Goal: Find specific page/section: Find specific page/section

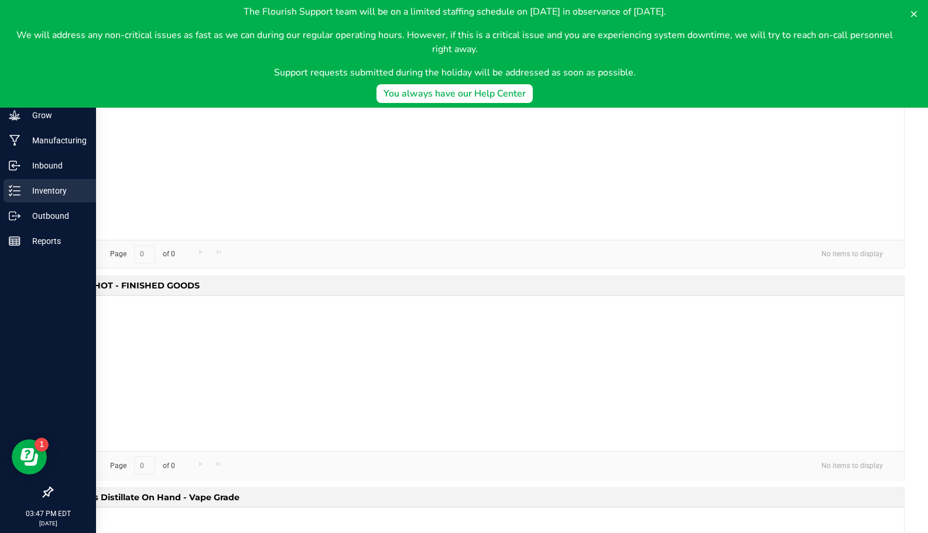
click at [59, 189] on p "Inventory" at bounding box center [55, 191] width 70 height 14
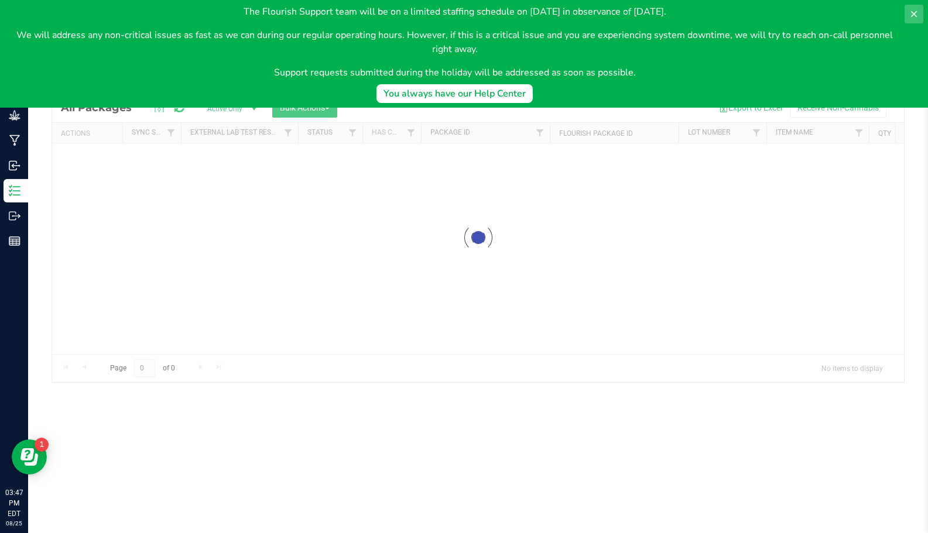
click at [918, 13] on button at bounding box center [914, 14] width 19 height 19
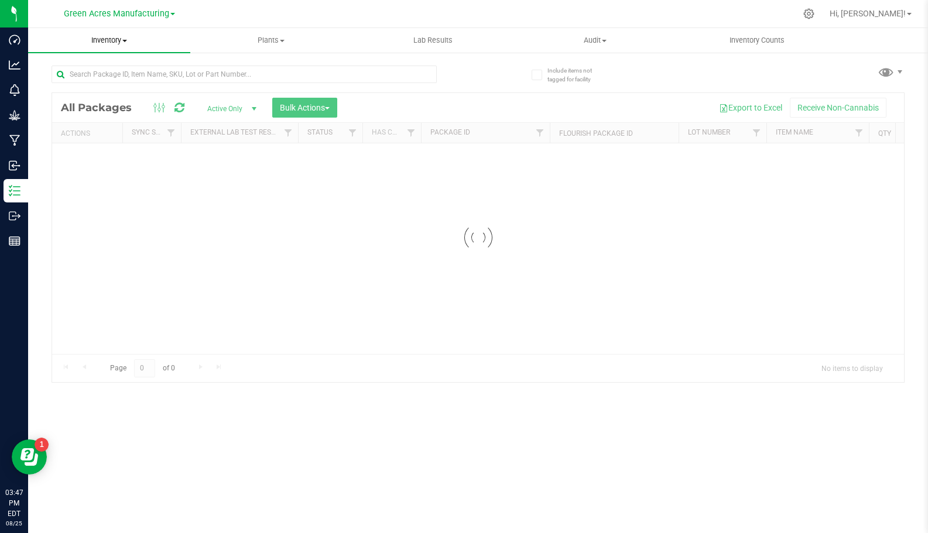
click at [122, 45] on span "Inventory" at bounding box center [109, 40] width 162 height 11
click at [97, 82] on span "All inventory" at bounding box center [67, 85] width 79 height 10
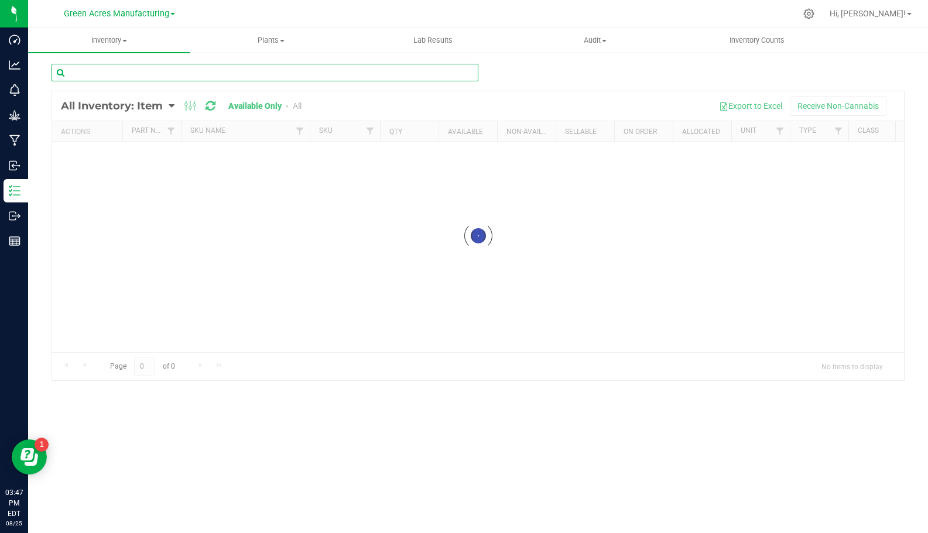
click at [158, 74] on input "text" at bounding box center [265, 73] width 427 height 18
paste input "FT - CANNABIS FLOWER - 3.5G - GRZ - HYB"
click at [177, 73] on div "Inventory All packages All inventory Waste log Create inventory Plants All plan…" at bounding box center [478, 280] width 900 height 505
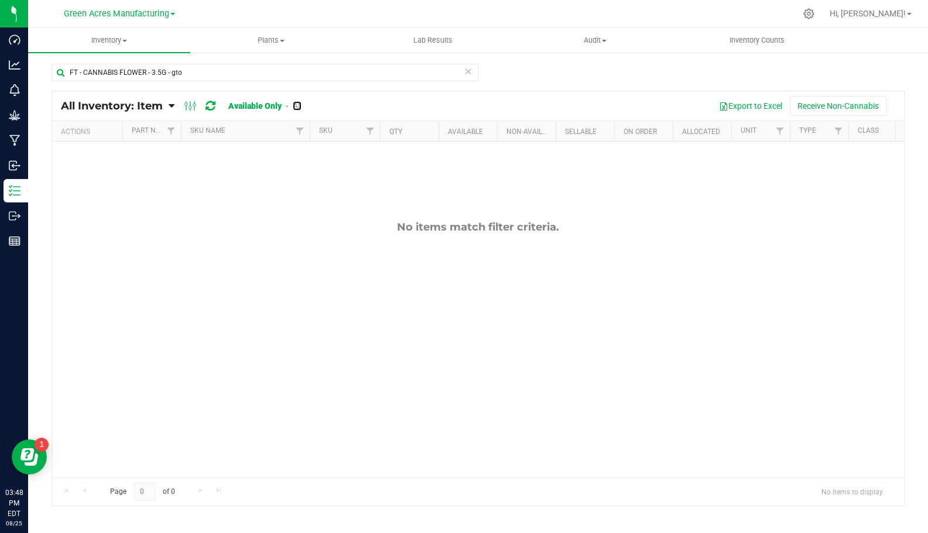
click at [295, 105] on link "All" at bounding box center [297, 105] width 9 height 9
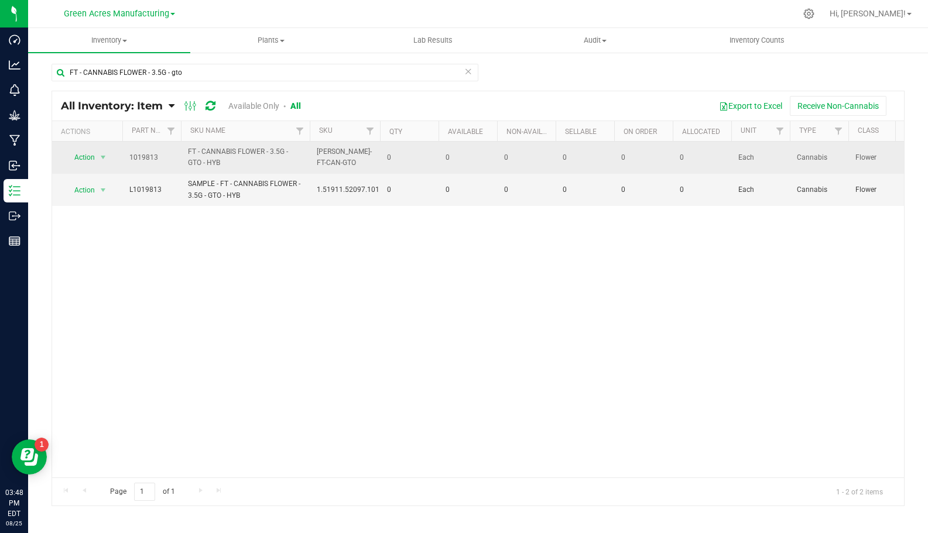
drag, startPoint x: 220, startPoint y: 159, endPoint x: 121, endPoint y: 161, distance: 98.4
click at [121, 161] on tr "Action Action Global inventory View packages 1019813 FT - CANNABIS FLOWER - 3.5…" at bounding box center [933, 158] width 1762 height 32
copy tr "Action Global inventory View packages 1019813 FT - CANNABIS FLOWER - 3.5G - GTO…"
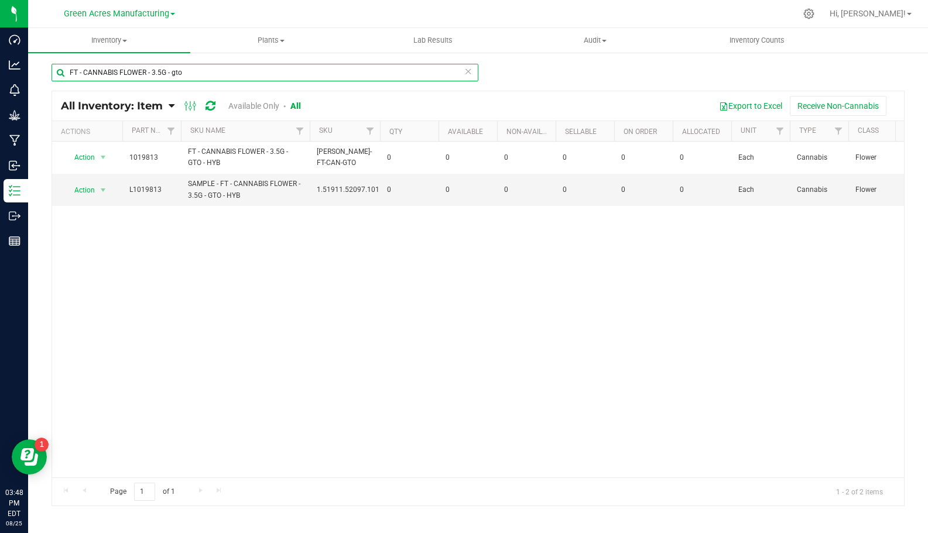
click at [217, 71] on input "FT - CANNABIS FLOWER - 3.5G - gto" at bounding box center [265, 73] width 427 height 18
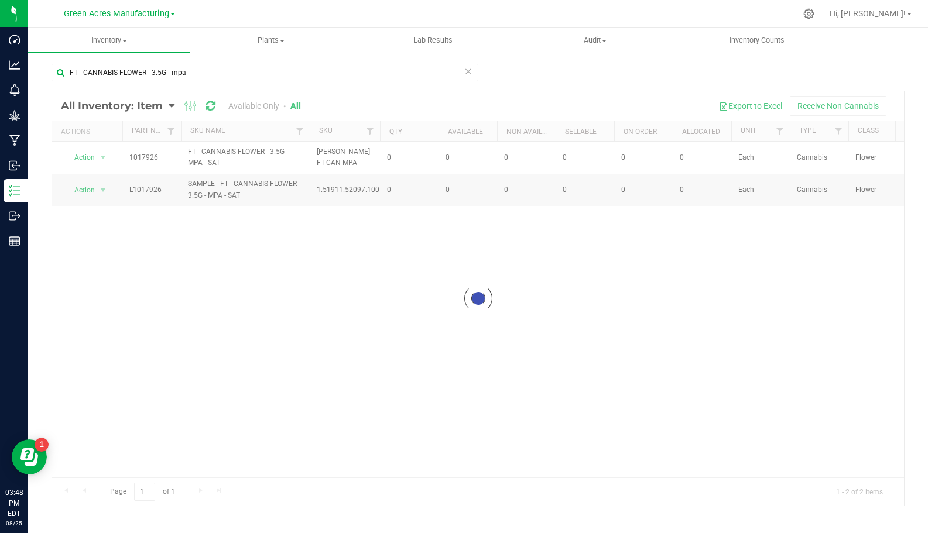
drag, startPoint x: 215, startPoint y: 164, endPoint x: 125, endPoint y: 155, distance: 91.2
click at [125, 155] on div at bounding box center [478, 298] width 852 height 415
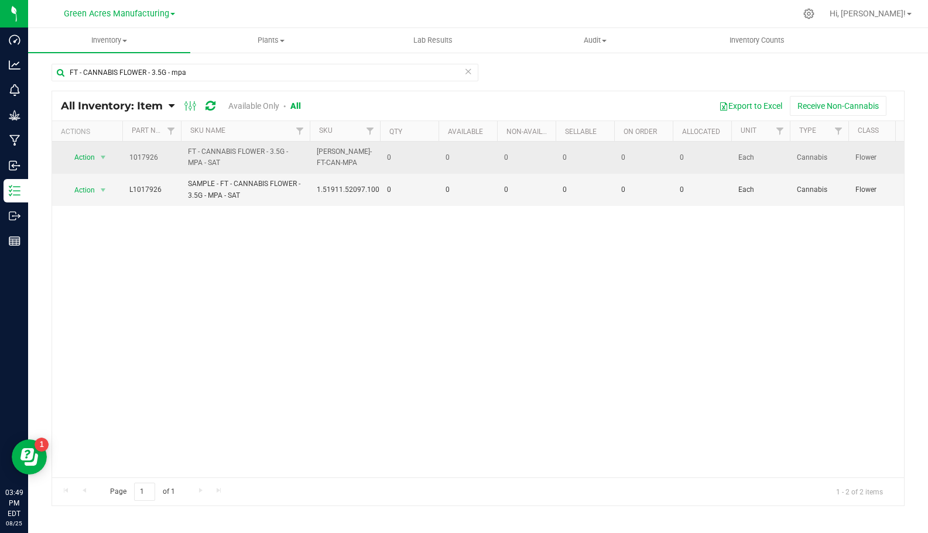
drag, startPoint x: 223, startPoint y: 162, endPoint x: 117, endPoint y: 156, distance: 106.1
click at [117, 156] on tr "Action Action Global inventory View packages 1017926 FT - CANNABIS FLOWER - 3.5…" at bounding box center [933, 158] width 1762 height 32
copy tr "Action Global inventory View packages 1017926 FT - CANNABIS FLOWER - 3.5G - MPA…"
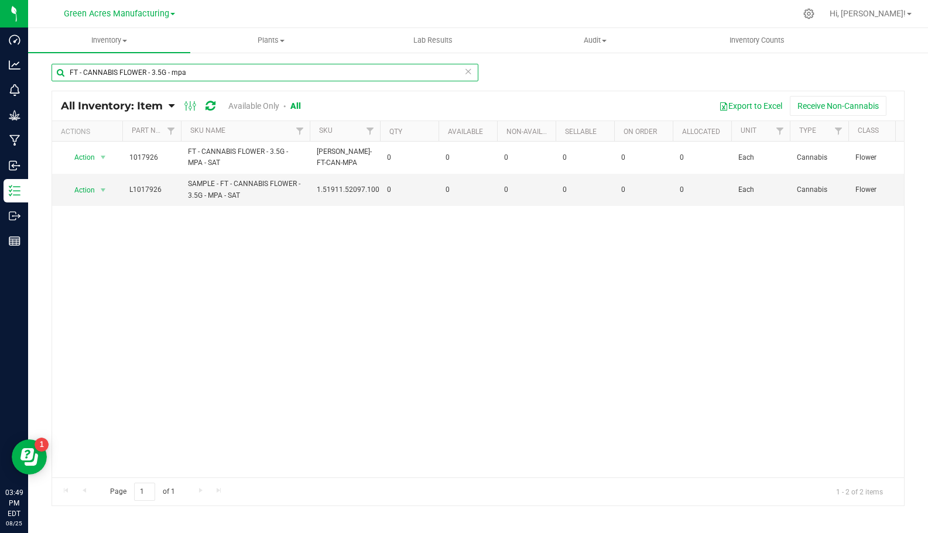
drag, startPoint x: 201, startPoint y: 73, endPoint x: 58, endPoint y: 76, distance: 142.9
click at [58, 76] on input "FT - CANNABIS FLOWER - 3.5G - mpa" at bounding box center [265, 73] width 427 height 18
paste input "GROUND FLOWER - 7G - SAT"
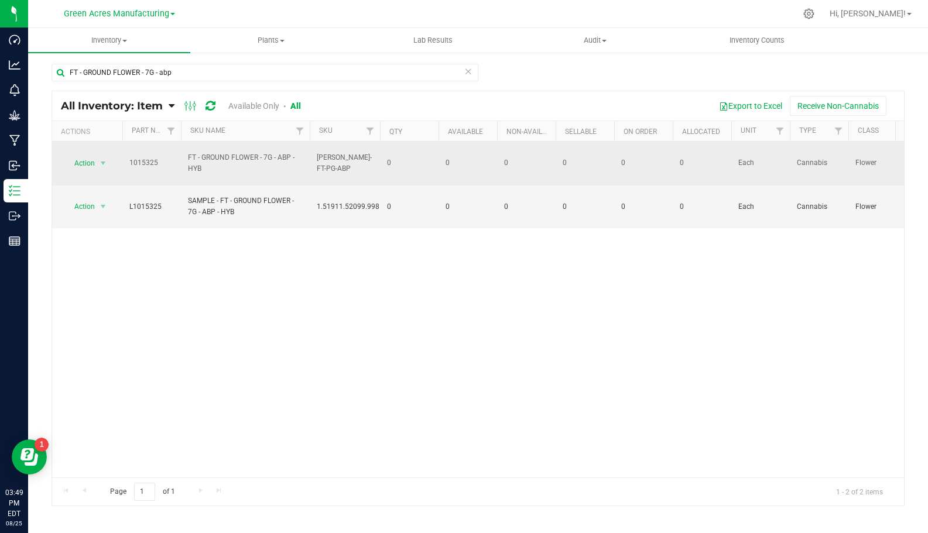
drag, startPoint x: 215, startPoint y: 167, endPoint x: 125, endPoint y: 158, distance: 90.6
click at [125, 158] on tr "Action Action Global inventory View packages 1015325 FT - GROUND FLOWER - 7G - …" at bounding box center [933, 164] width 1762 height 44
copy tr "1015325 FT - GROUND FLOWER - 7G - ABP - HYB"
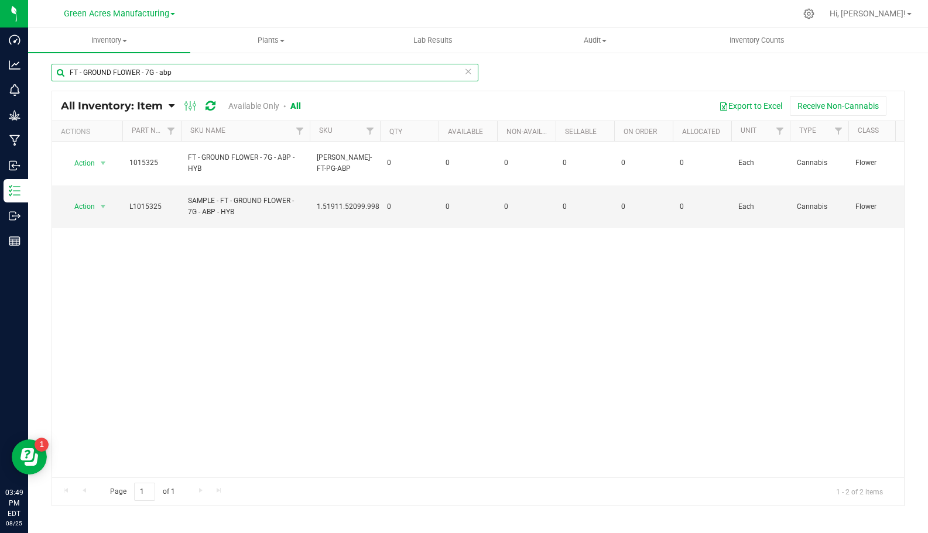
click at [192, 74] on input "FT - GROUND FLOWER - 7G - abp" at bounding box center [265, 73] width 427 height 18
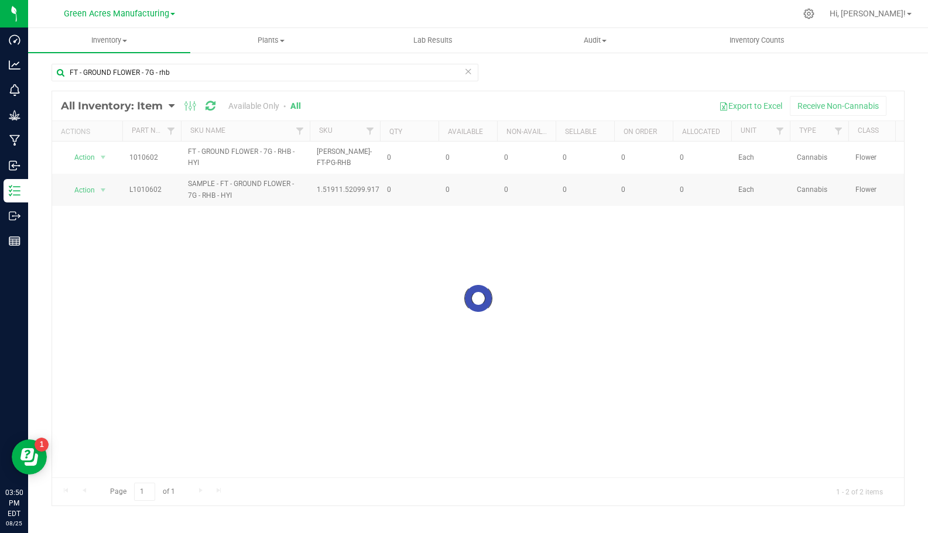
drag, startPoint x: 211, startPoint y: 161, endPoint x: 128, endPoint y: 153, distance: 83.0
click at [128, 153] on div at bounding box center [478, 298] width 852 height 415
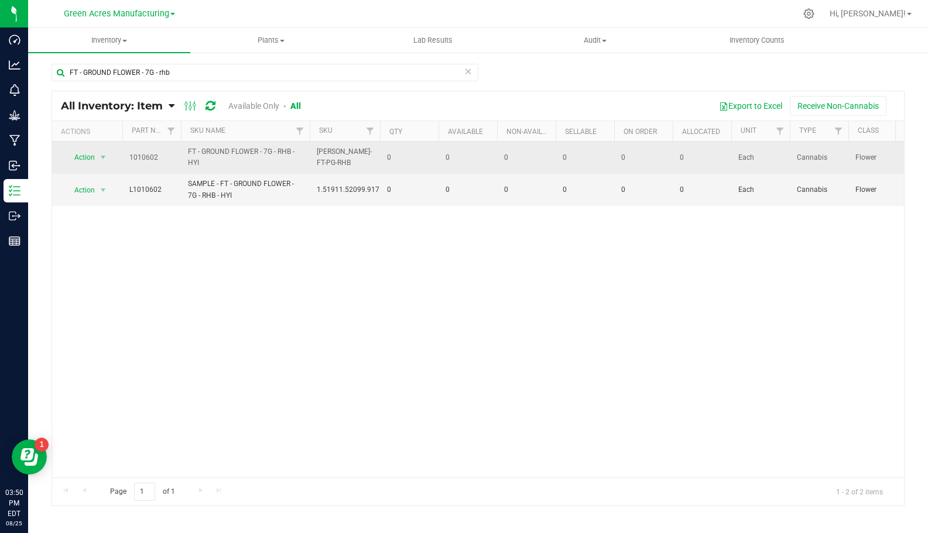
drag, startPoint x: 204, startPoint y: 163, endPoint x: 118, endPoint y: 153, distance: 86.6
click at [118, 153] on tr "Action Action Global inventory View packages 1010602 FT - GROUND FLOWER - 7G - …" at bounding box center [933, 158] width 1762 height 32
copy tr "Action Global inventory View packages 1010602 FT - GROUND FLOWER - 7G - RHB - H…"
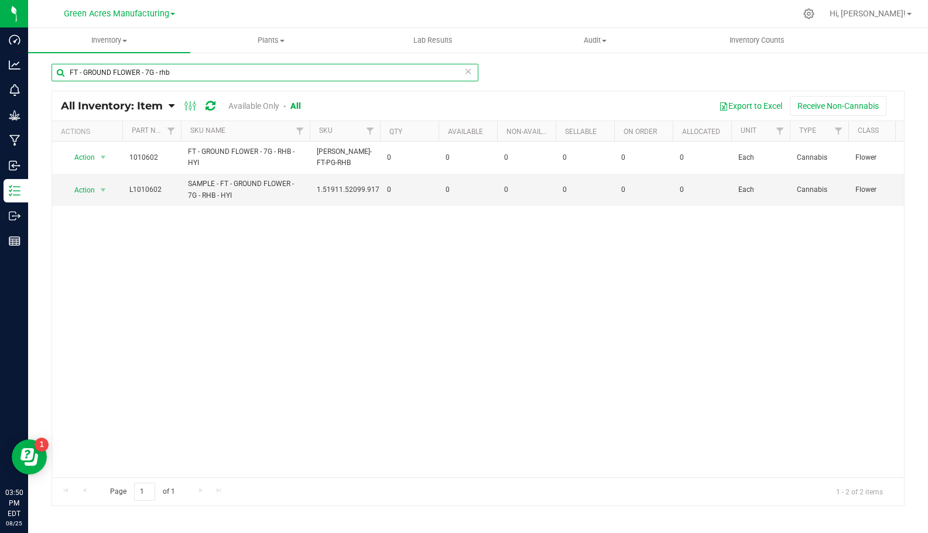
drag, startPoint x: 174, startPoint y: 74, endPoint x: 60, endPoint y: 70, distance: 114.3
click at [60, 70] on input "FT - GROUND FLOWER - 7G - rhb" at bounding box center [265, 73] width 427 height 18
paste input "PRE-ROLL - 0.5G - 5CT - KIE - IND"
click at [207, 70] on input "FT - PRE-ROLL - 0.5G - 5CT - KIE - IND" at bounding box center [265, 73] width 427 height 18
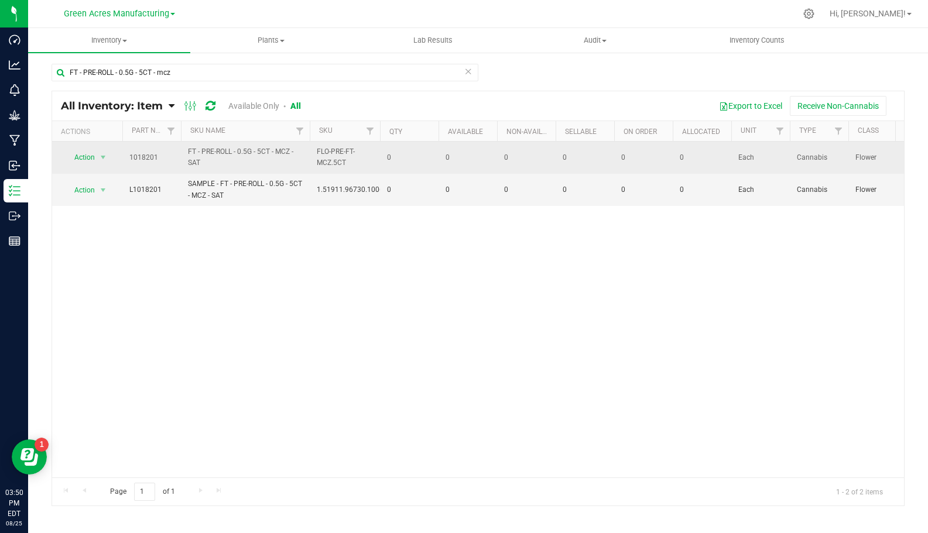
drag, startPoint x: 206, startPoint y: 165, endPoint x: 126, endPoint y: 151, distance: 81.3
click at [126, 151] on tr "Action Action Global inventory View packages 1018201 FT - PRE-ROLL - 0.5G - 5CT…" at bounding box center [933, 158] width 1762 height 32
copy tr "1018201 FT - PRE-ROLL - 0.5G - 5CT - MCZ - SAT"
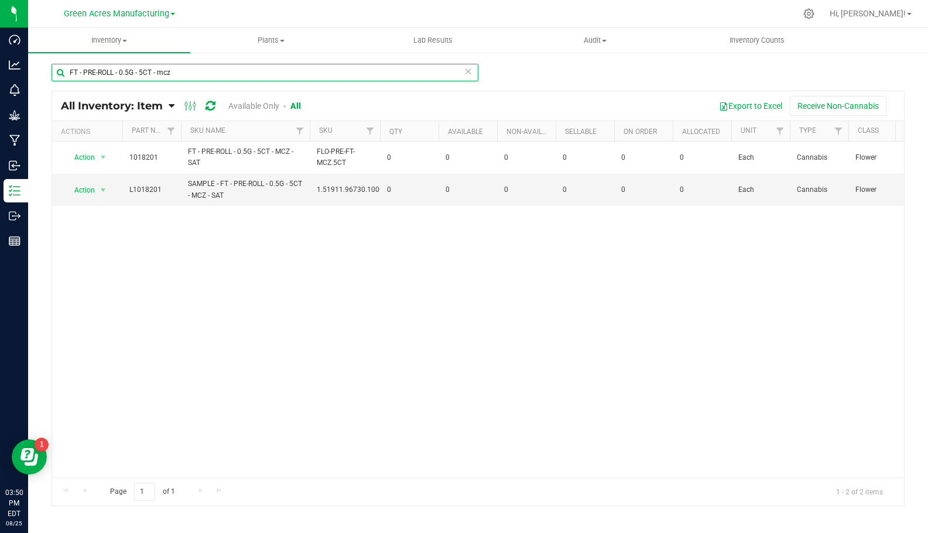
click at [194, 77] on input "FT - PRE-ROLL - 0.5G - 5CT - mcz" at bounding box center [265, 73] width 427 height 18
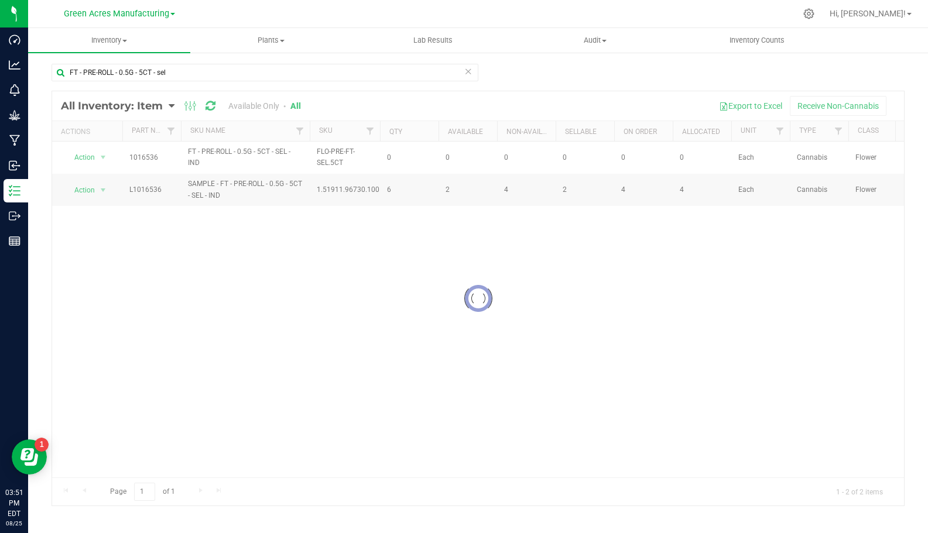
drag, startPoint x: 207, startPoint y: 165, endPoint x: 130, endPoint y: 156, distance: 77.2
click at [130, 156] on div at bounding box center [478, 298] width 852 height 415
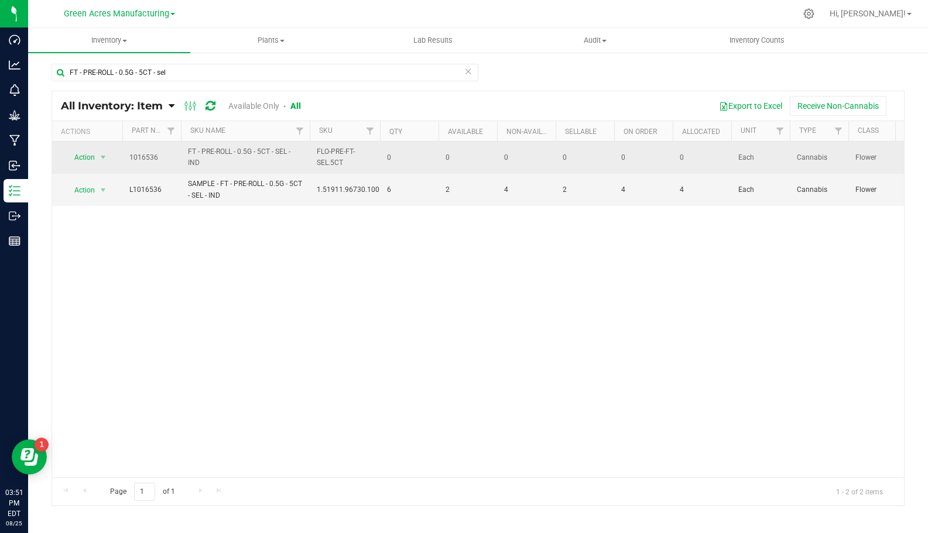
drag, startPoint x: 200, startPoint y: 162, endPoint x: 124, endPoint y: 158, distance: 76.8
copy tr "1016536 FT - PRE-ROLL - 0.5G - 5CT - SEL - IND"
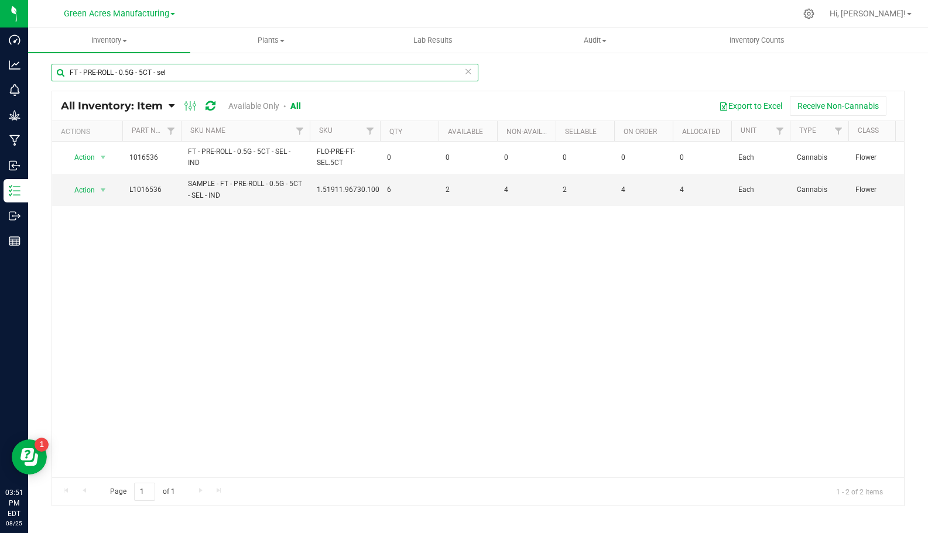
click at [169, 69] on input "FT - PRE-ROLL - 0.5G - 5CT - sel" at bounding box center [265, 73] width 427 height 18
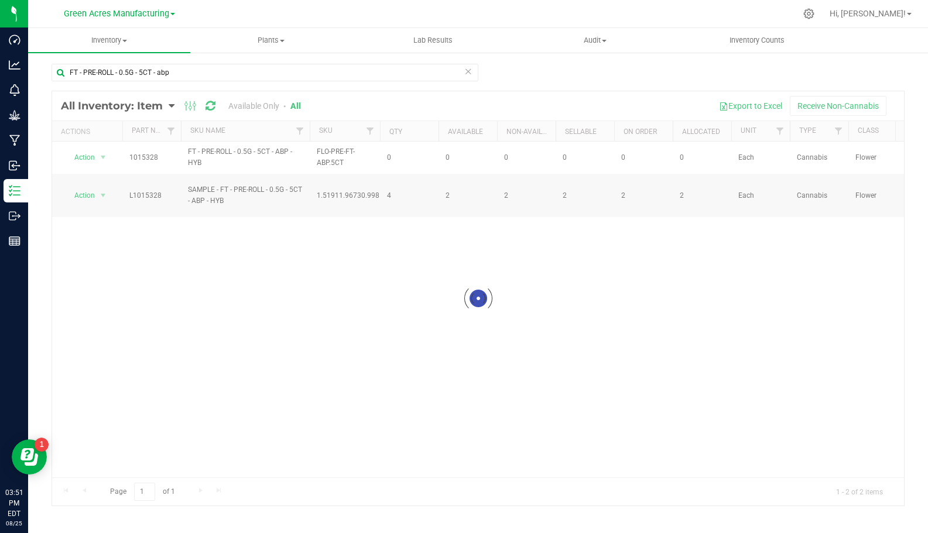
click at [208, 164] on div at bounding box center [478, 298] width 852 height 415
click at [211, 162] on div at bounding box center [478, 298] width 852 height 415
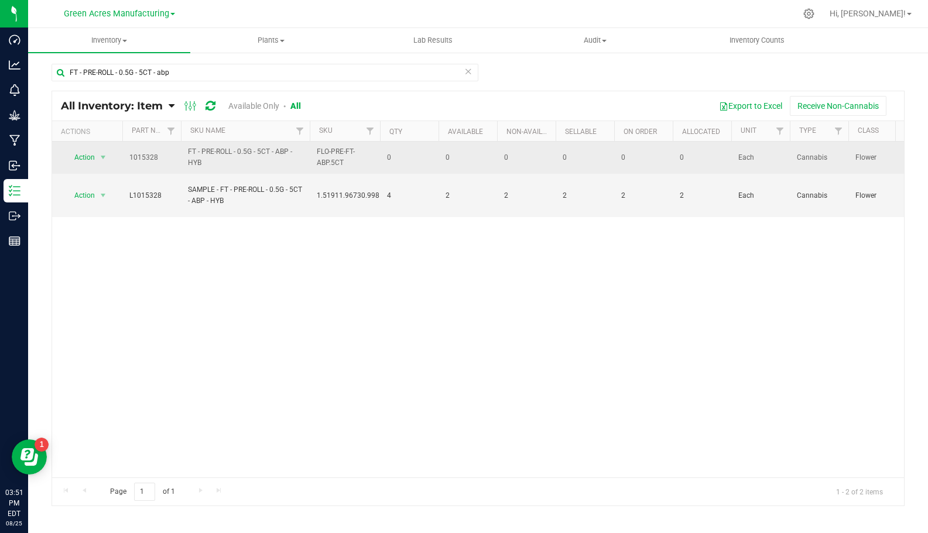
drag, startPoint x: 207, startPoint y: 163, endPoint x: 126, endPoint y: 155, distance: 81.2
click at [126, 155] on tr "Action Action Global inventory View packages 1015328 FT - PRE-ROLL - 0.5G - 5CT…" at bounding box center [933, 158] width 1762 height 32
copy tr "1015328 FT - PRE-ROLL - 0.5G - 5CT - ABP - HYB"
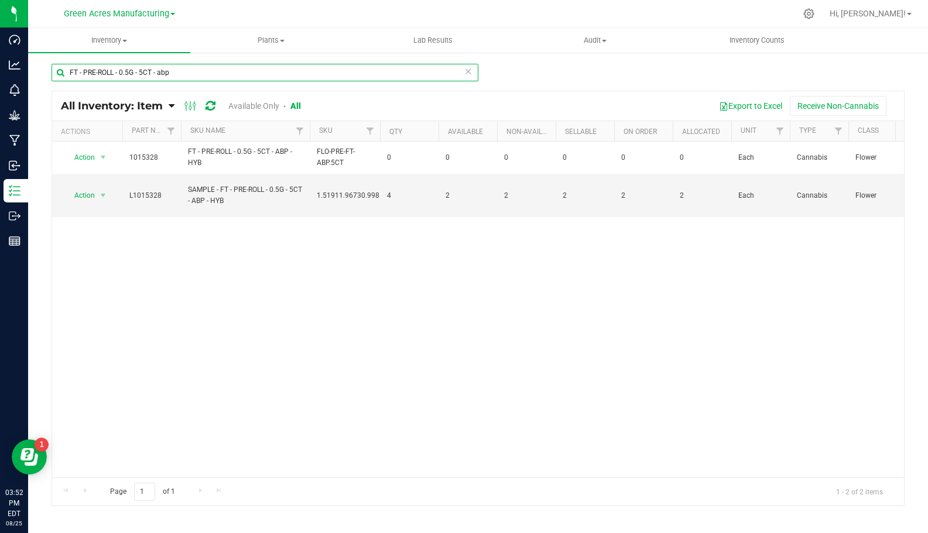
click at [142, 70] on input "FT - PRE-ROLL - 0.5G - 5CT - abp" at bounding box center [265, 73] width 427 height 18
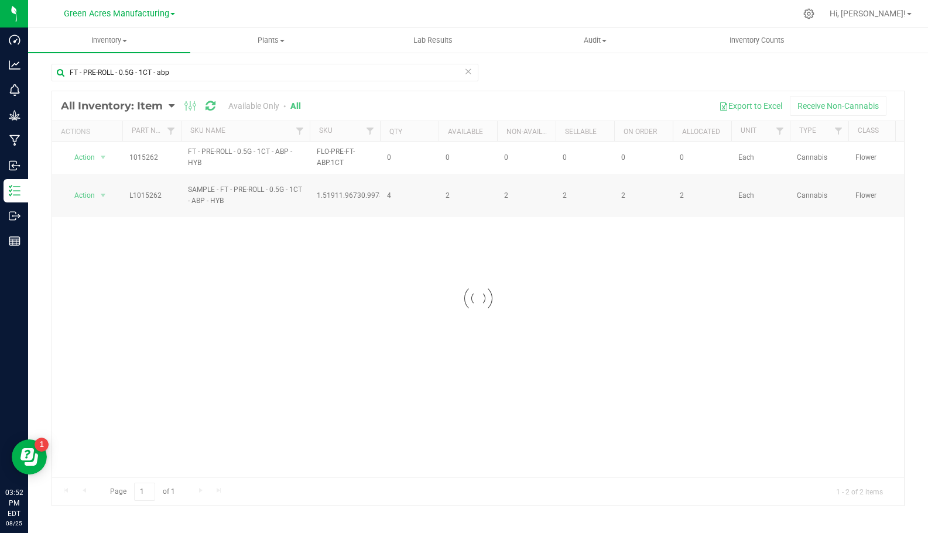
drag, startPoint x: 206, startPoint y: 162, endPoint x: 134, endPoint y: 156, distance: 72.3
click at [134, 156] on div at bounding box center [478, 298] width 852 height 415
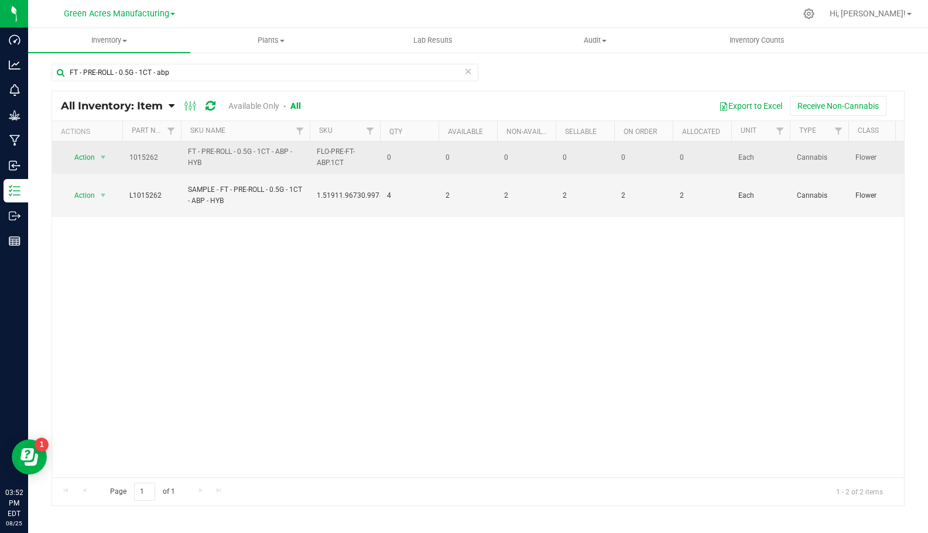
drag, startPoint x: 206, startPoint y: 163, endPoint x: 120, endPoint y: 153, distance: 86.0
click at [120, 153] on tr "Action Action Global inventory View packages 1015262 FT - PRE-ROLL - 0.5G - 1CT…" at bounding box center [933, 158] width 1762 height 32
copy tr "Action Global inventory View packages 1015262 FT - PRE-ROLL - 0.5G - 1CT - ABP …"
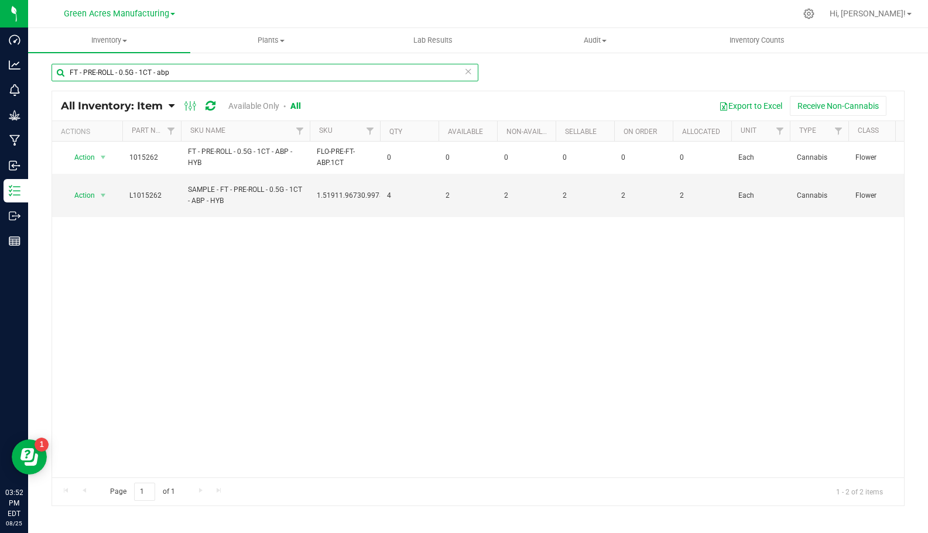
click at [189, 72] on input "FT - PRE-ROLL - 0.5G - 1CT - abp" at bounding box center [265, 73] width 427 height 18
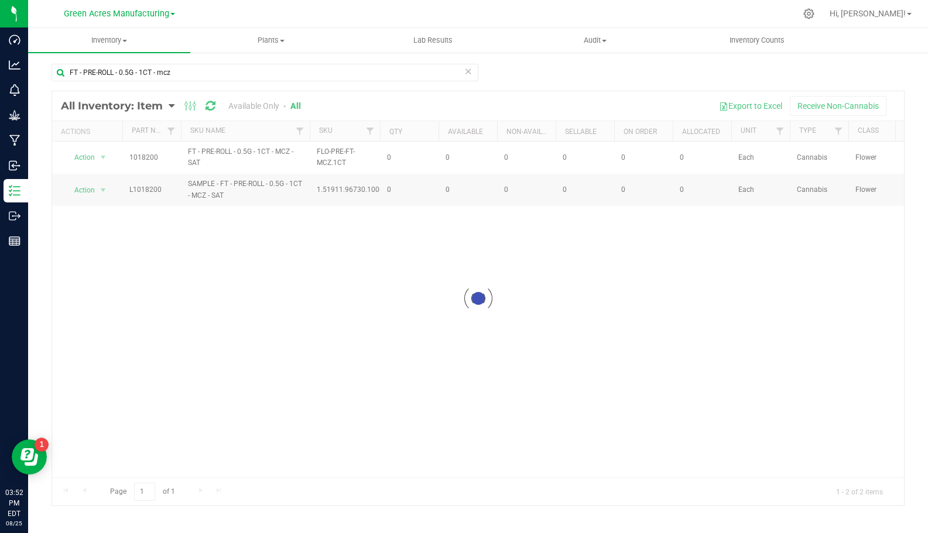
drag, startPoint x: 209, startPoint y: 162, endPoint x: 129, endPoint y: 157, distance: 80.4
click at [129, 157] on div at bounding box center [478, 298] width 852 height 415
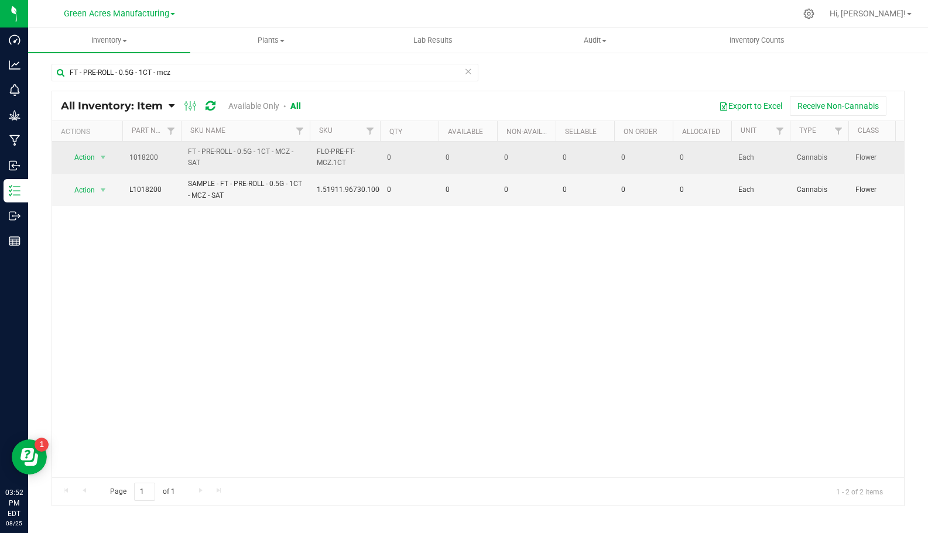
drag, startPoint x: 205, startPoint y: 162, endPoint x: 114, endPoint y: 161, distance: 90.8
click at [114, 161] on tr "Action Action Global inventory View packages 1018200 FT - PRE-ROLL - 0.5G - 1CT…" at bounding box center [933, 158] width 1762 height 32
copy tr "Action Global inventory View packages 1018200 FT - PRE-ROLL - 0.5G - 1CT - MCZ …"
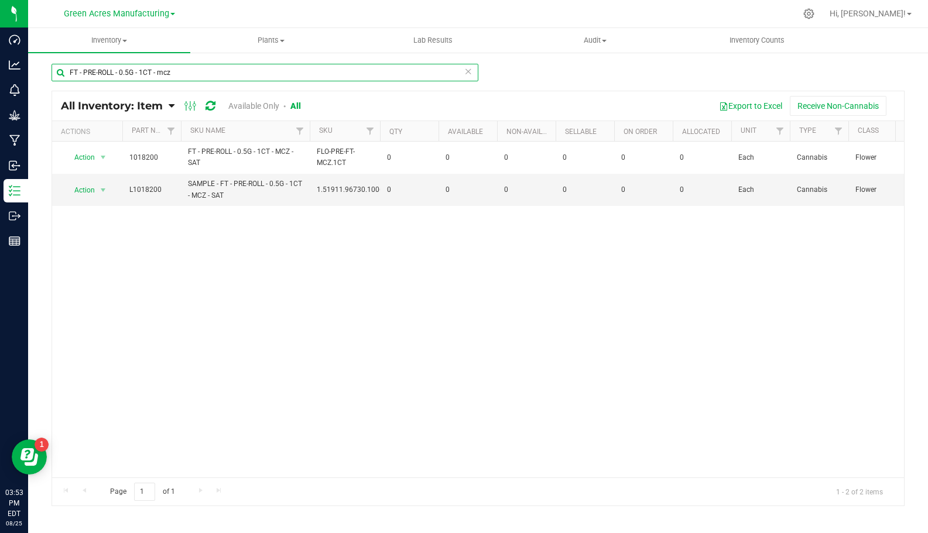
click at [220, 72] on input "FT - PRE-ROLL - 0.5G - 1CT - mcz" at bounding box center [265, 73] width 427 height 18
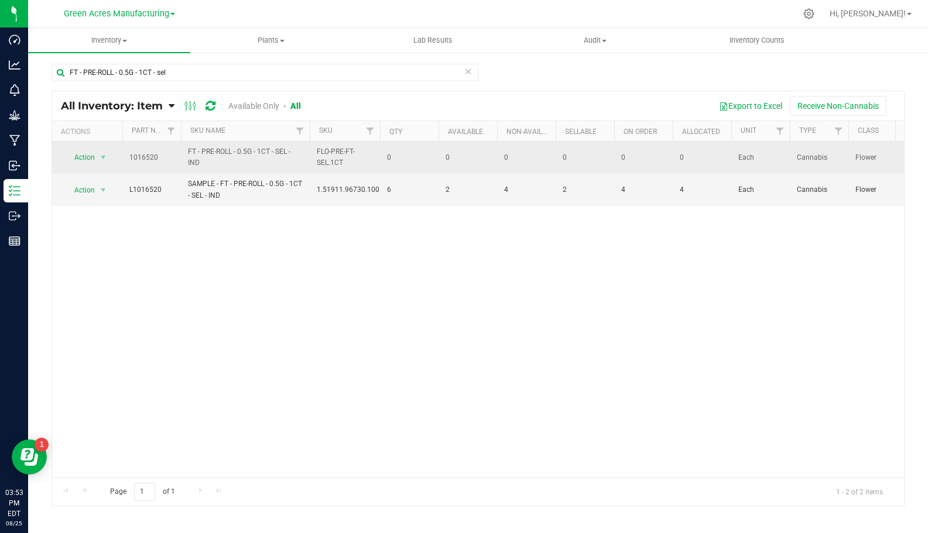
drag, startPoint x: 202, startPoint y: 165, endPoint x: 126, endPoint y: 158, distance: 76.4
click at [126, 158] on tr "Action Action Global inventory View packages 1016520 FT - PRE-ROLL - 0.5G - 1CT…" at bounding box center [933, 158] width 1762 height 32
copy tr "1016520 FT - PRE-ROLL - 0.5G - 1CT - SEL - IND"
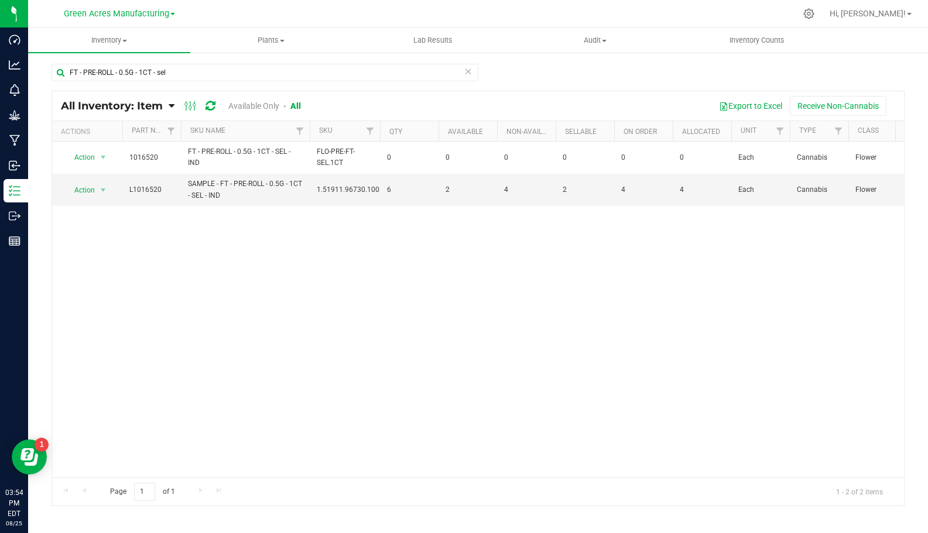
click at [372, 295] on div "Action Action Global inventory View packages 1016520 FT - PRE-ROLL - 0.5G - 1CT…" at bounding box center [478, 310] width 852 height 336
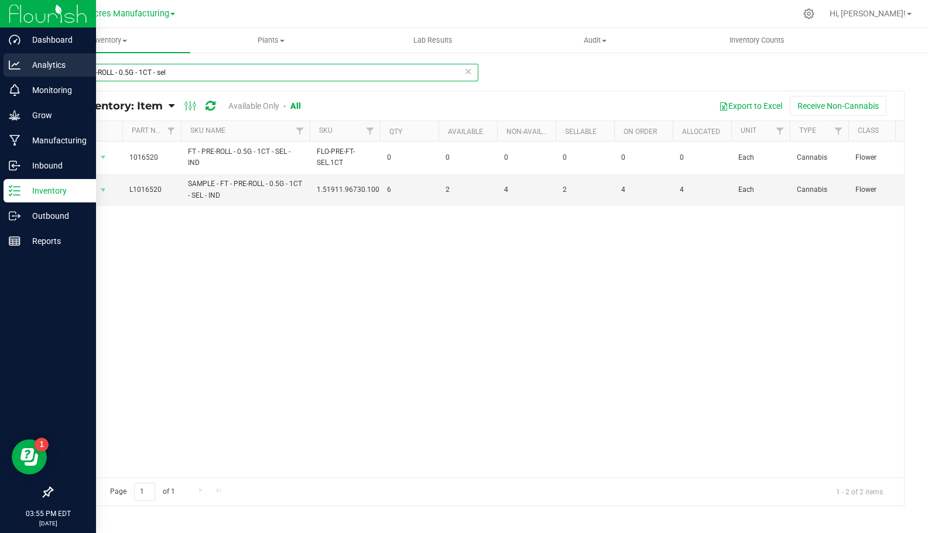
drag, startPoint x: 191, startPoint y: 71, endPoint x: 15, endPoint y: 72, distance: 175.7
click at [15, 72] on div "Dashboard Analytics Monitoring Grow Manufacturing Inbound Inventory Outbound Re…" at bounding box center [464, 266] width 928 height 533
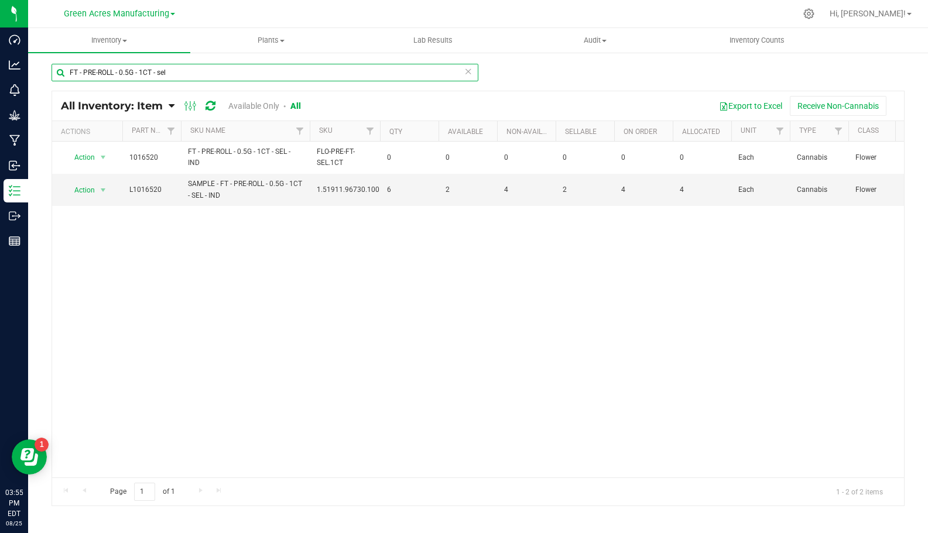
paste input "HT - BAR - 100MG - THC - DARK CHOCOLATE BLOOD ORANGE"
type input "HT - BAR - 100MG - THC - DARK CHOCOLATE BLOOD ORANGE"
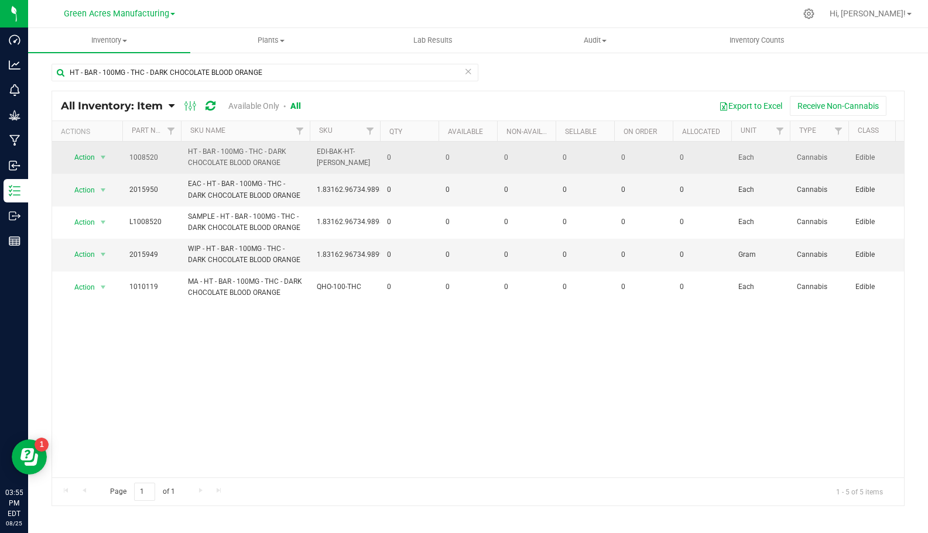
drag, startPoint x: 285, startPoint y: 163, endPoint x: 128, endPoint y: 156, distance: 156.5
click at [128, 156] on tr "Action Action Global inventory View packages 1008520 HT - BAR - 100MG - THC - D…" at bounding box center [933, 158] width 1762 height 32
drag, startPoint x: 129, startPoint y: 155, endPoint x: 186, endPoint y: 168, distance: 58.2
click at [184, 167] on td "HT - BAR - 100MG - THC - DARK CHOCOLATE BLOOD ORANGE" at bounding box center [245, 158] width 129 height 32
drag, startPoint x: 293, startPoint y: 159, endPoint x: 117, endPoint y: 159, distance: 175.7
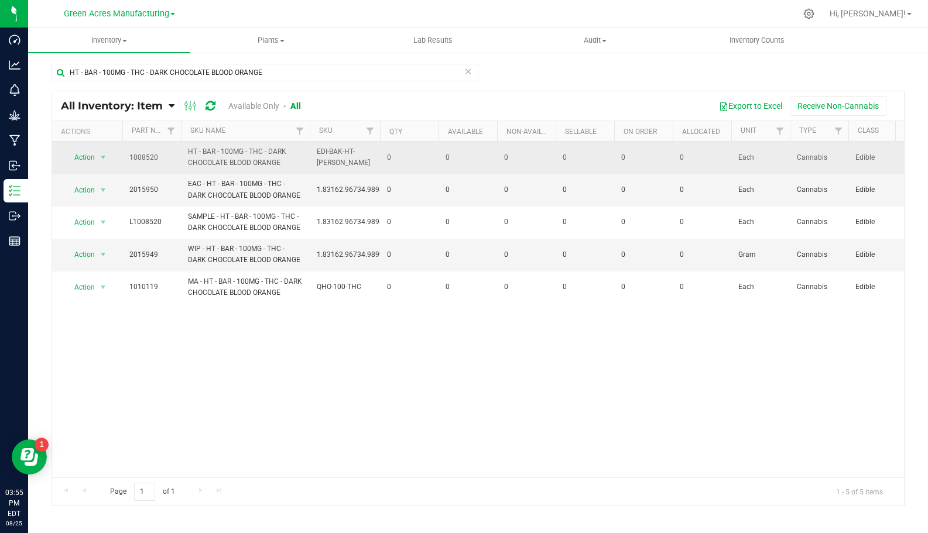
click at [117, 159] on tr "Action Action Global inventory View packages 1008520 HT - BAR - 100MG - THC - D…" at bounding box center [933, 158] width 1762 height 32
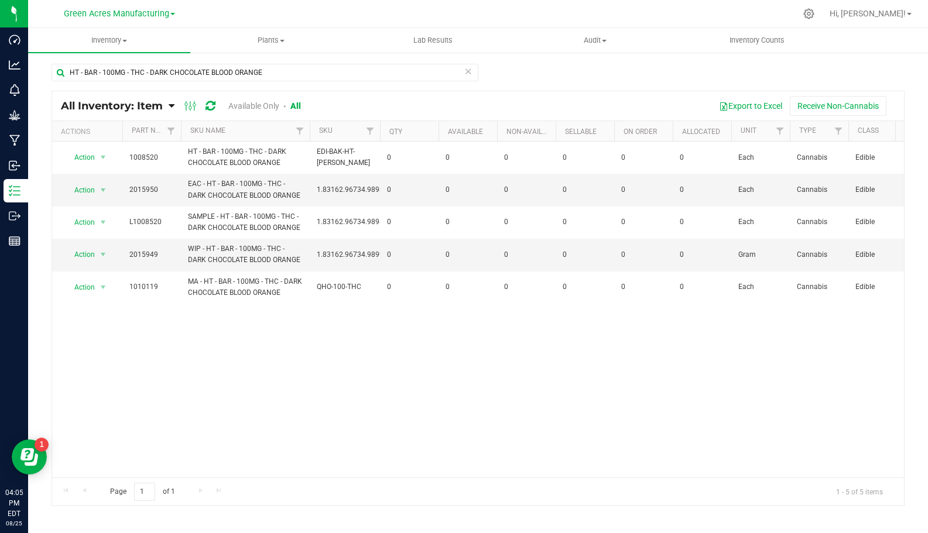
click at [913, 352] on div "HT - BAR - 100MG - THC - DARK CHOCOLATE BLOOD ORANGE All Inventory: Item Item S…" at bounding box center [478, 235] width 900 height 366
